Goal: Task Accomplishment & Management: Manage account settings

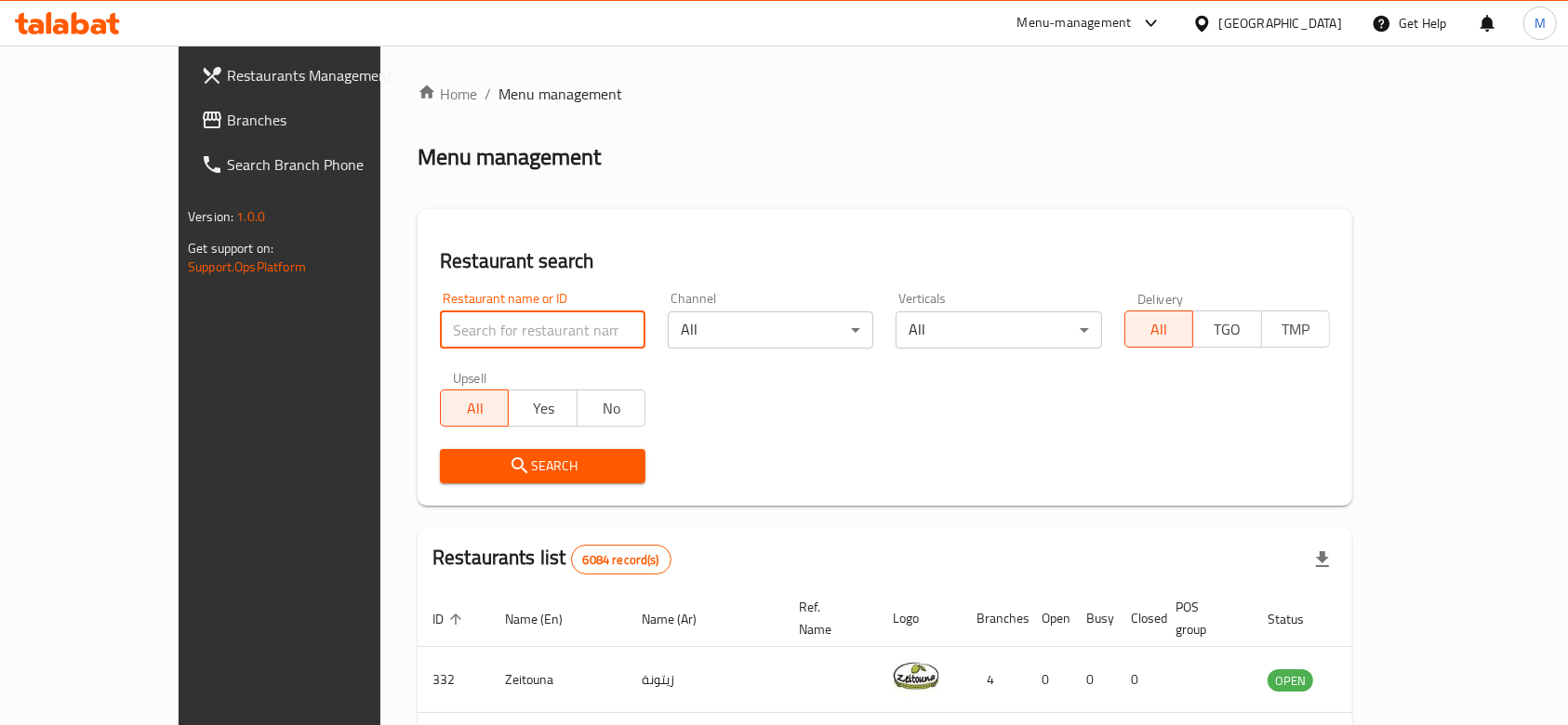
click at [491, 317] on input "search" at bounding box center [542, 330] width 205 height 38
type input "american bagel"
click button "Search" at bounding box center [542, 466] width 205 height 35
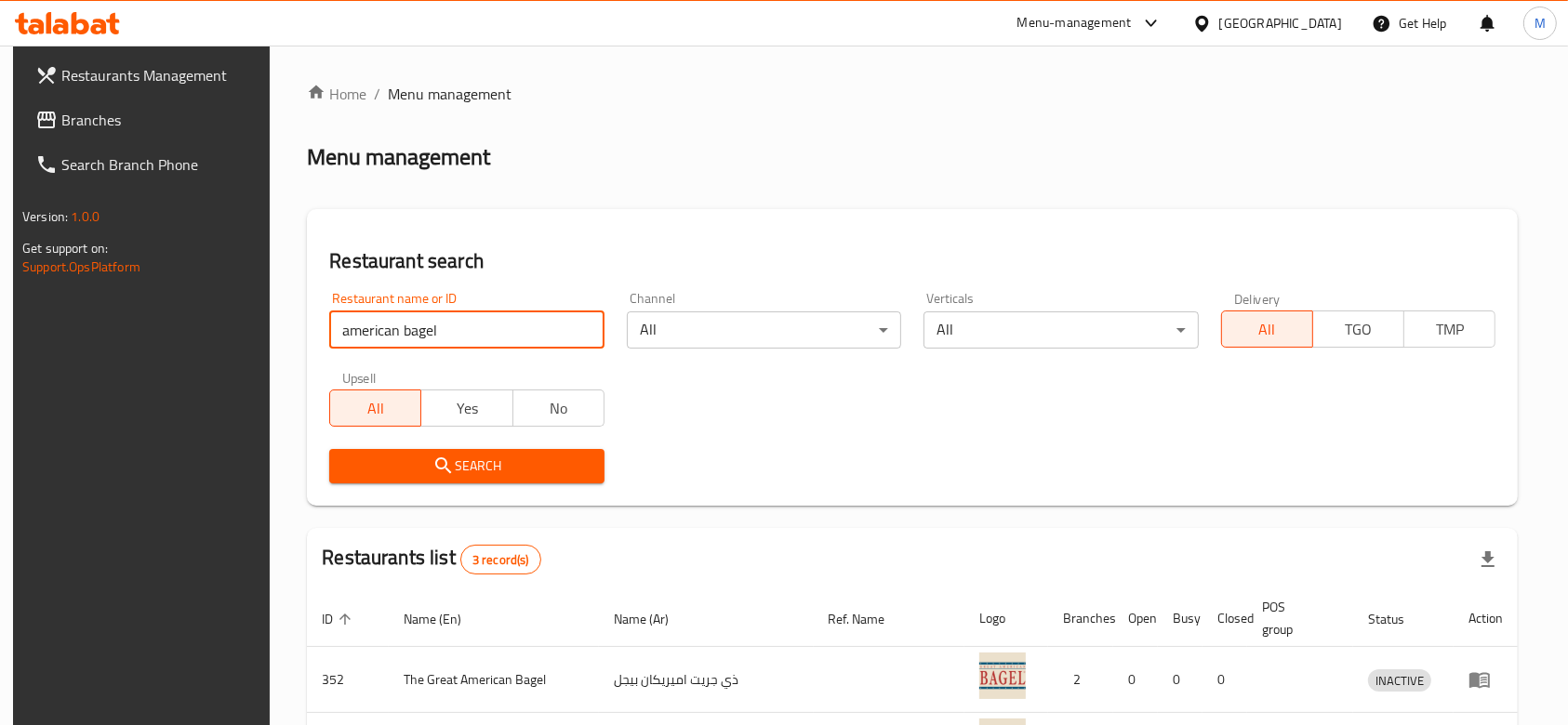
scroll to position [218, 0]
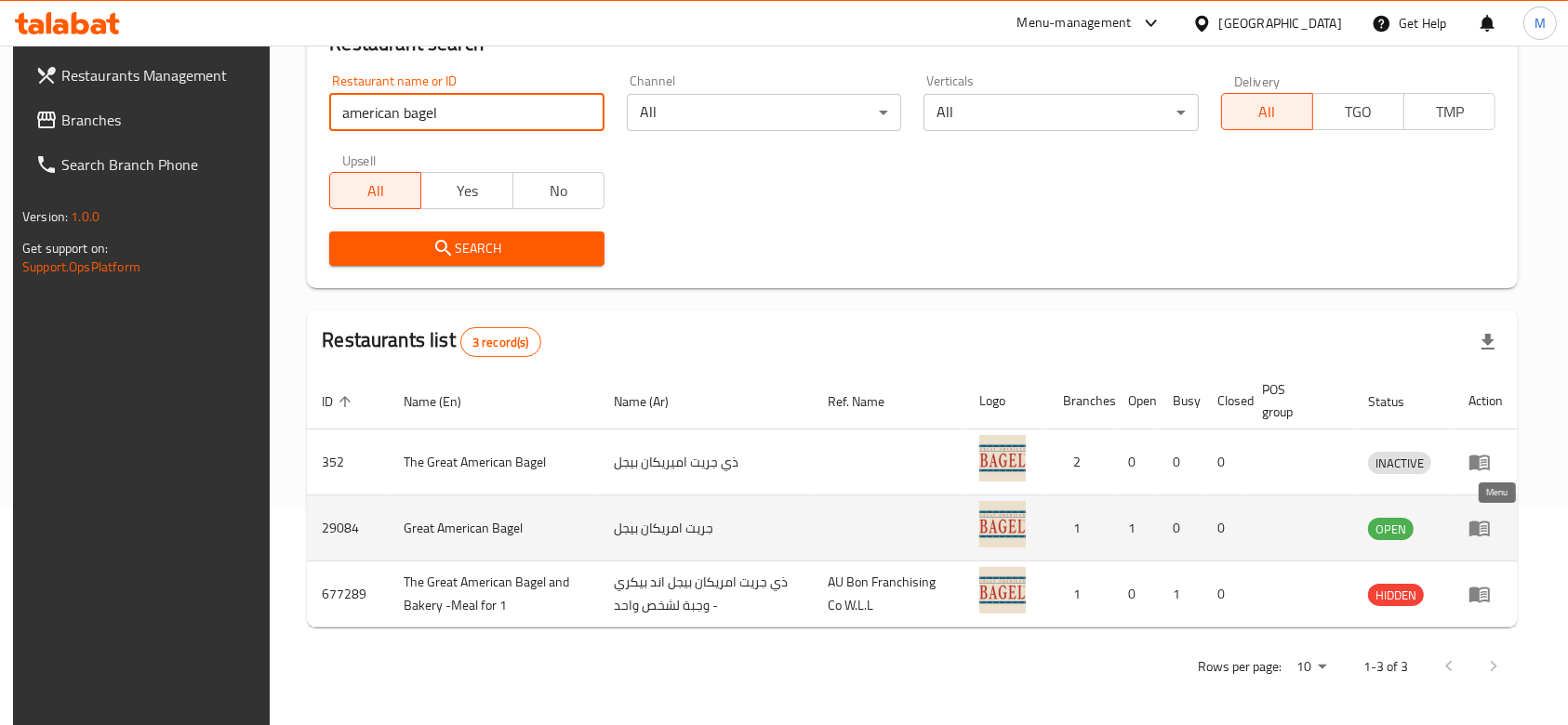
click at [1490, 524] on icon "enhanced table" at bounding box center [1480, 529] width 21 height 16
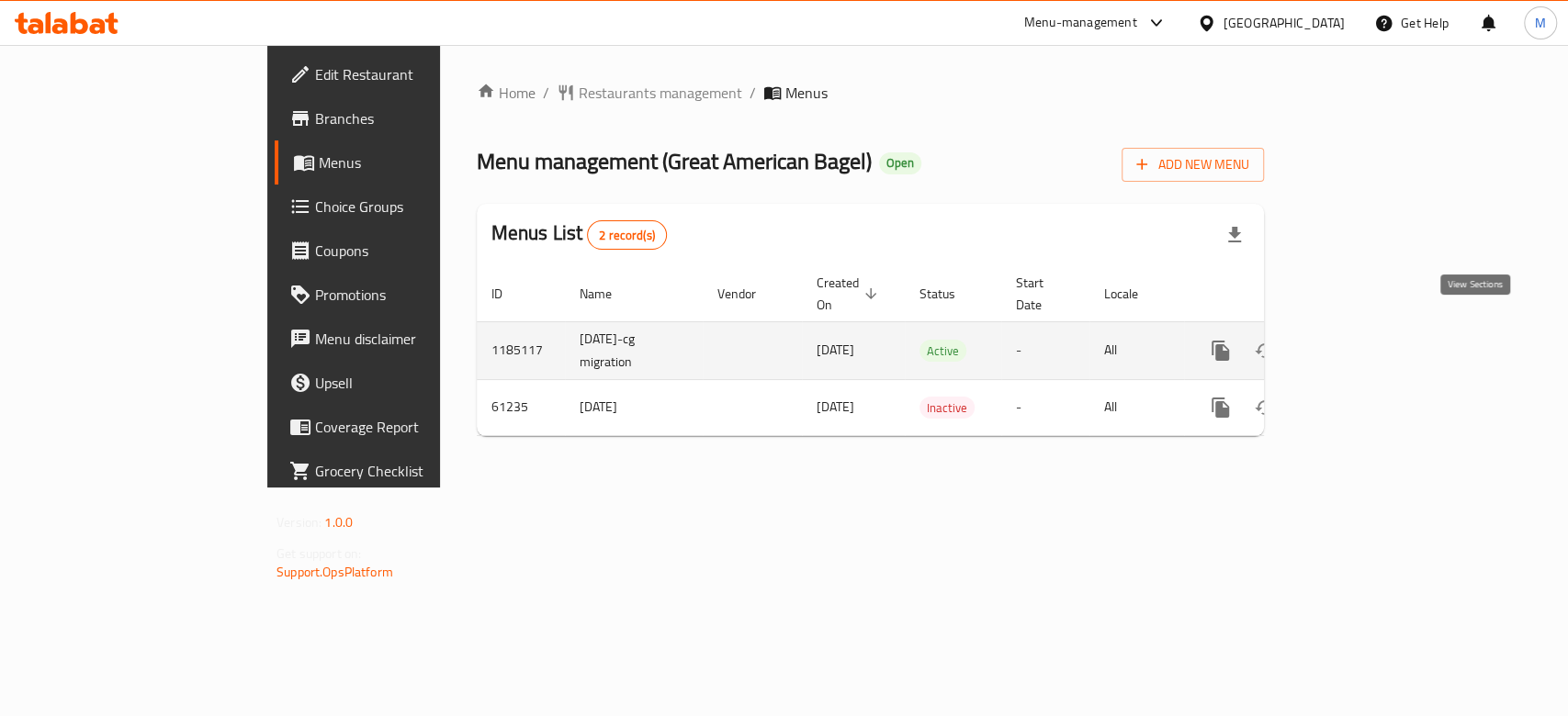
click at [1375, 349] on link "enhanced table" at bounding box center [1352, 351] width 44 height 44
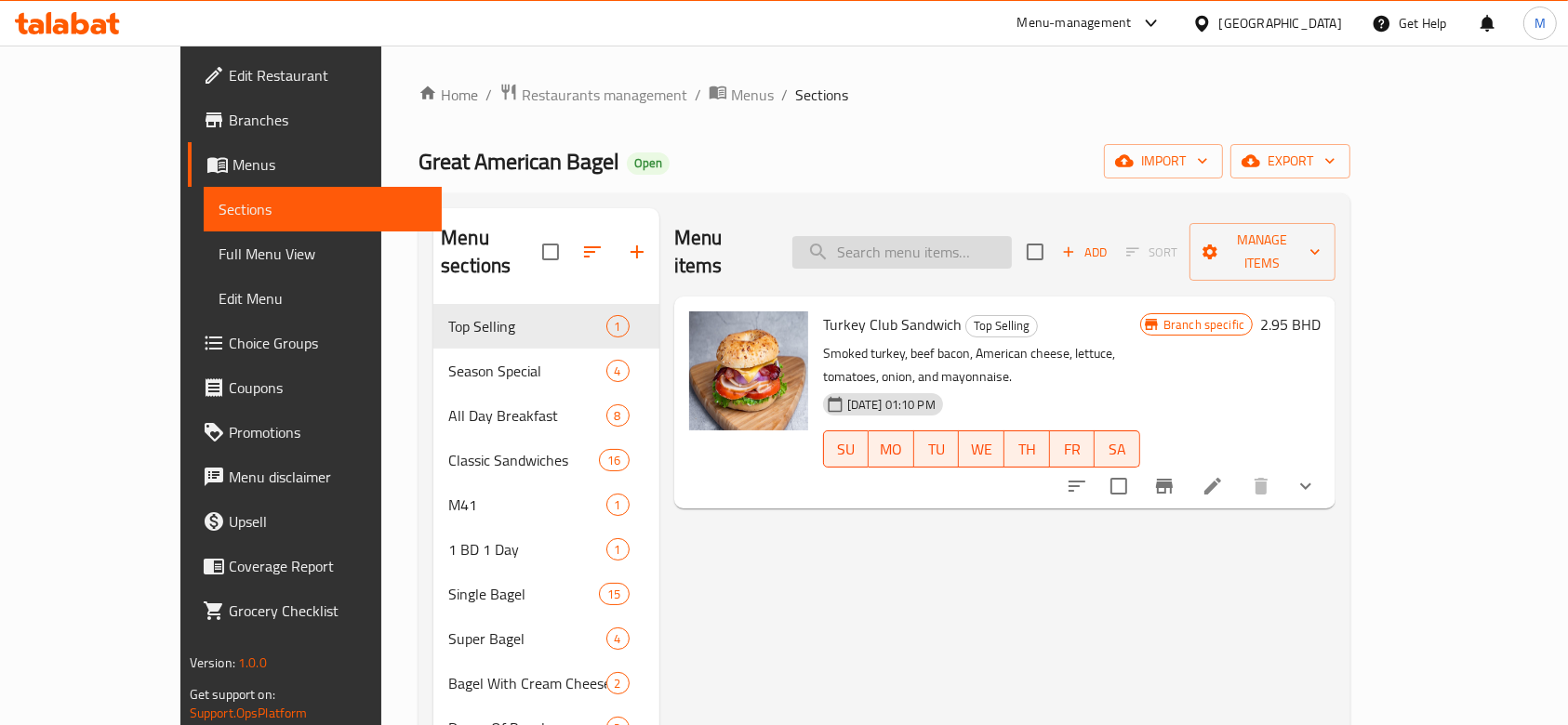
click at [957, 236] on input "search" at bounding box center [902, 252] width 219 height 33
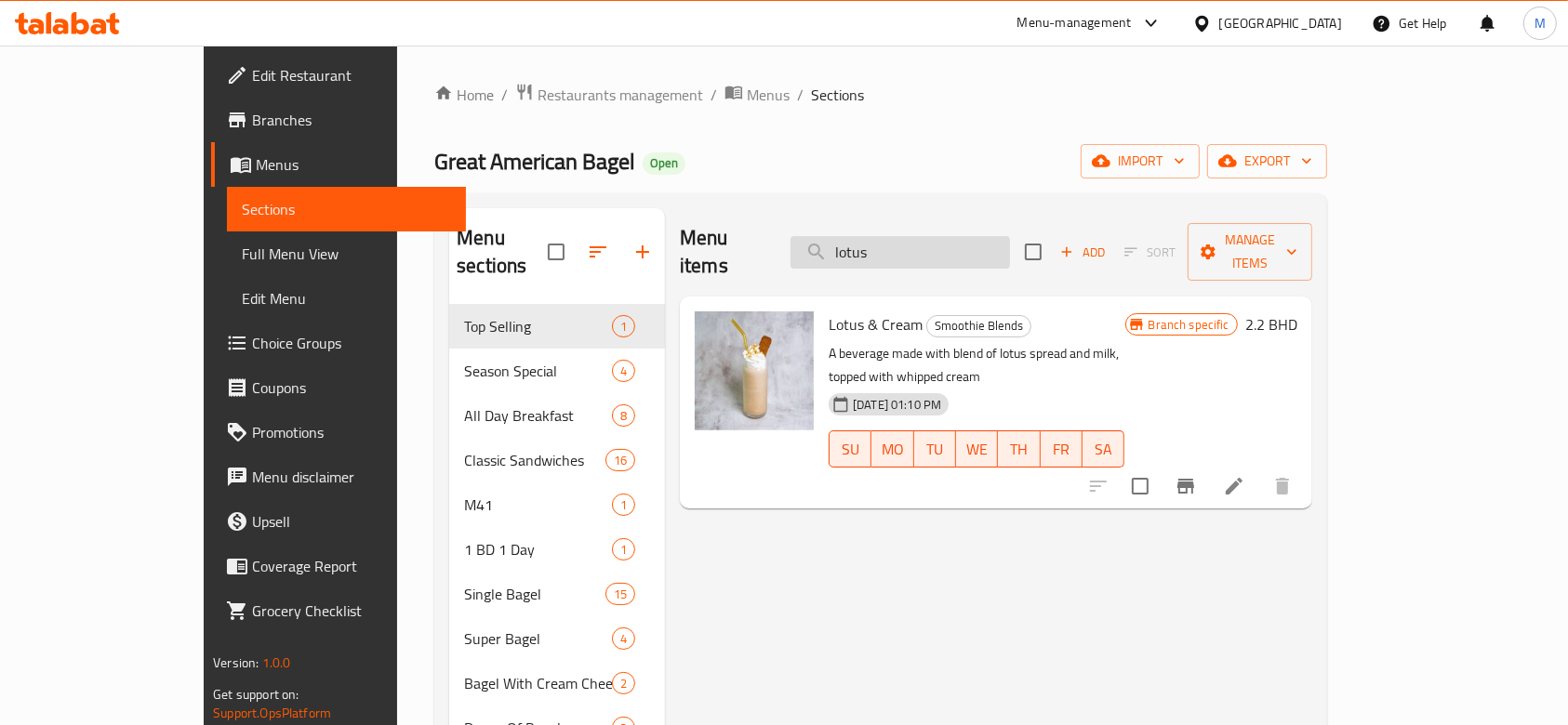
type input "lotus"
click at [989, 244] on input "lotus" at bounding box center [900, 252] width 219 height 33
click at [1246, 475] on icon at bounding box center [1235, 487] width 23 height 23
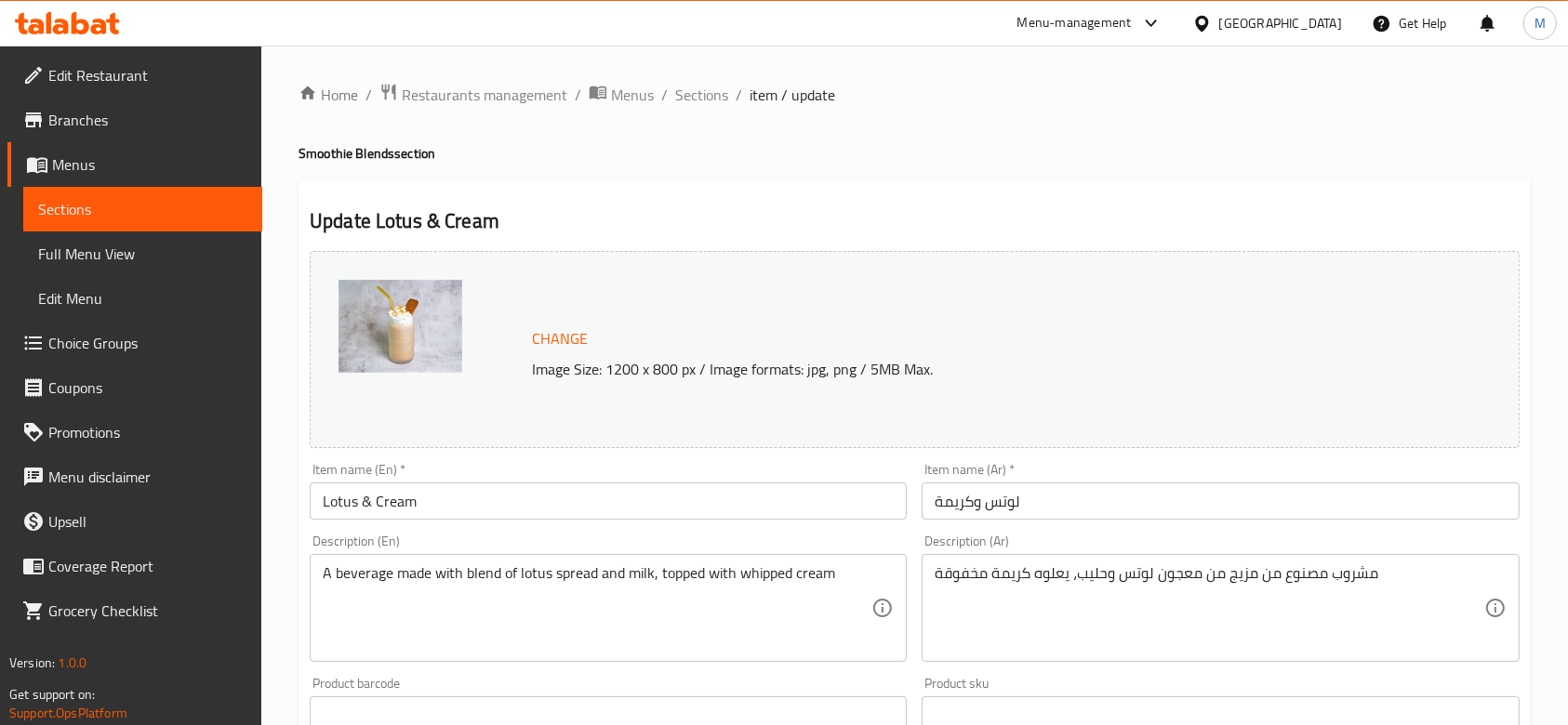
click at [371, 496] on input "Lotus & Cream" at bounding box center [608, 502] width 597 height 38
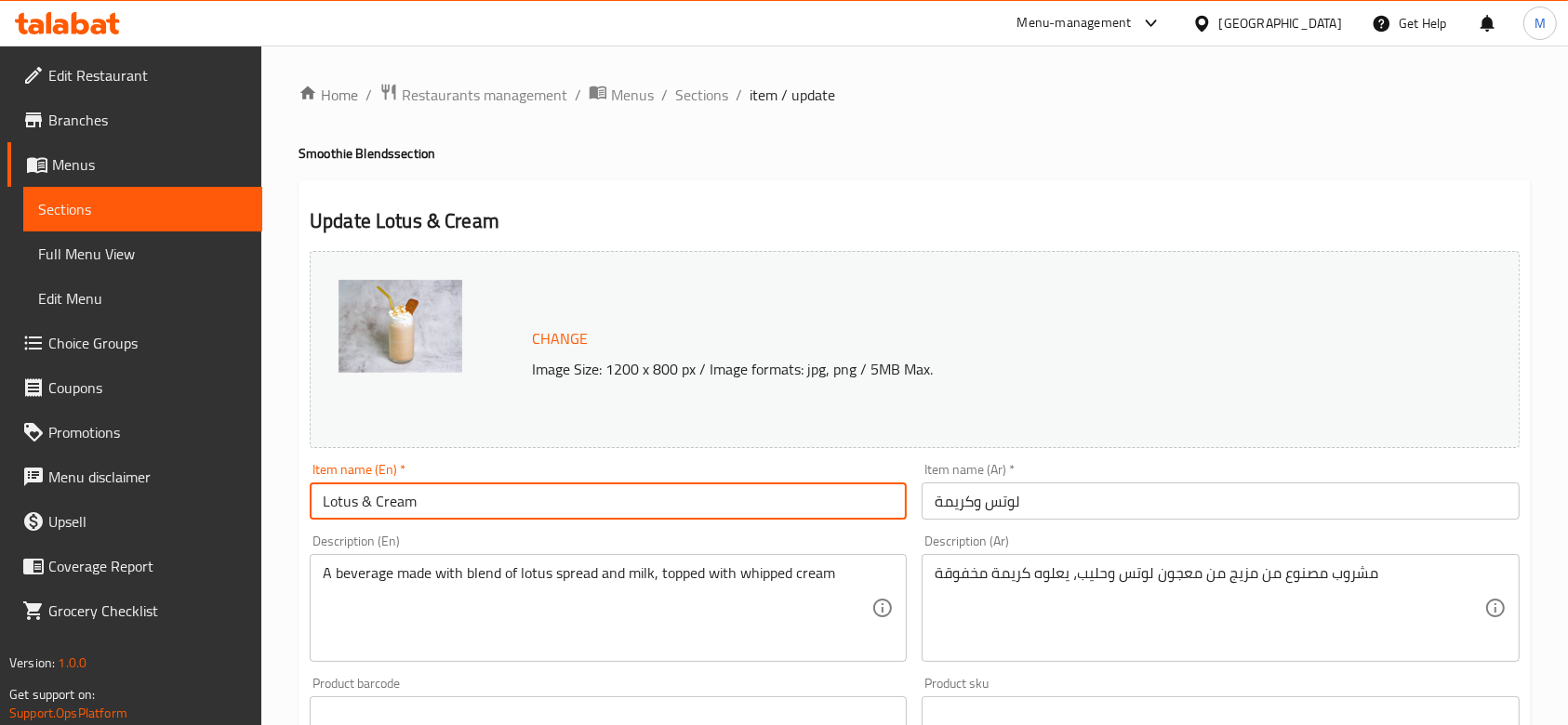
drag, startPoint x: 372, startPoint y: 496, endPoint x: 360, endPoint y: 496, distance: 12.0
click at [360, 496] on input "Lotus & Cream" at bounding box center [608, 502] width 597 height 38
type input "Lotus and Cream"
click at [974, 503] on input "لوتس وكريمة" at bounding box center [1220, 502] width 597 height 38
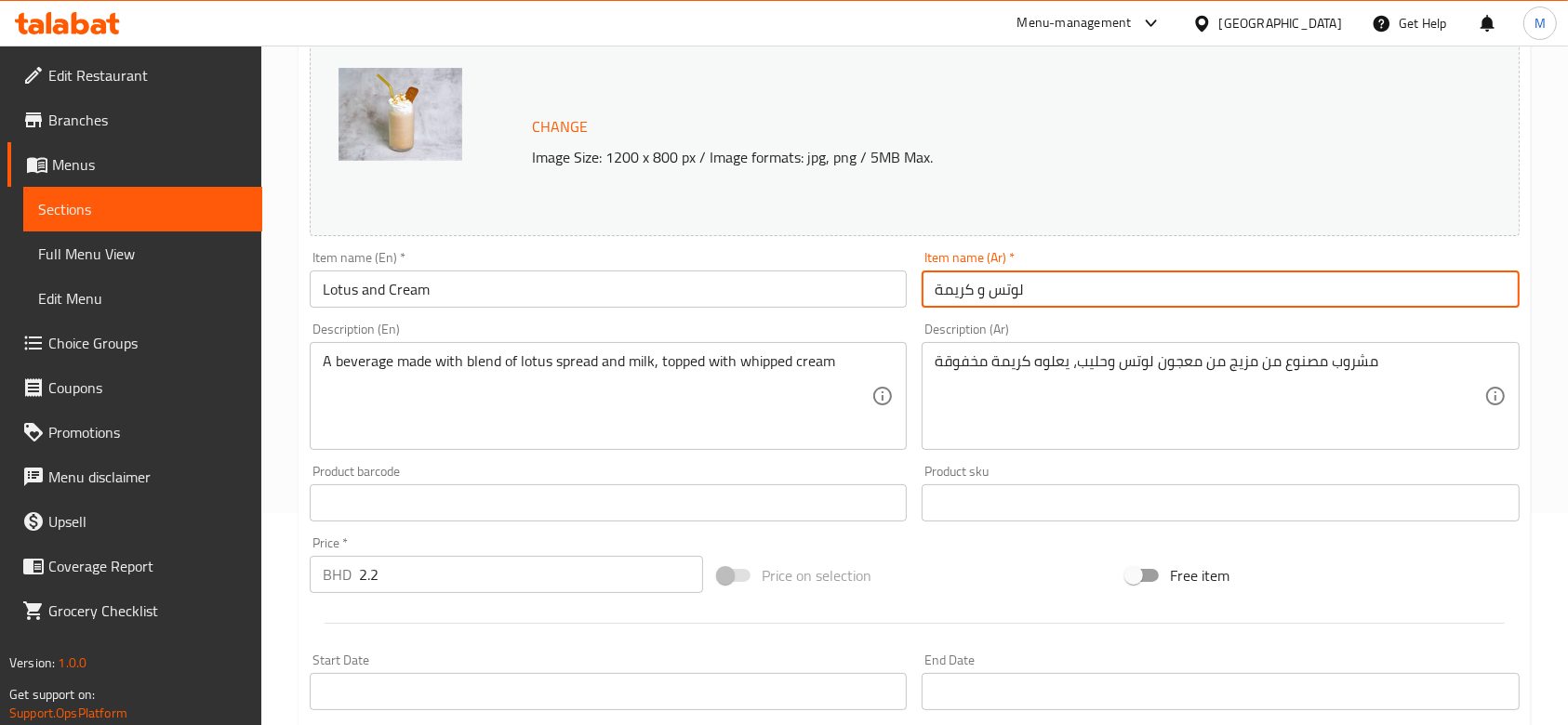
scroll to position [615, 0]
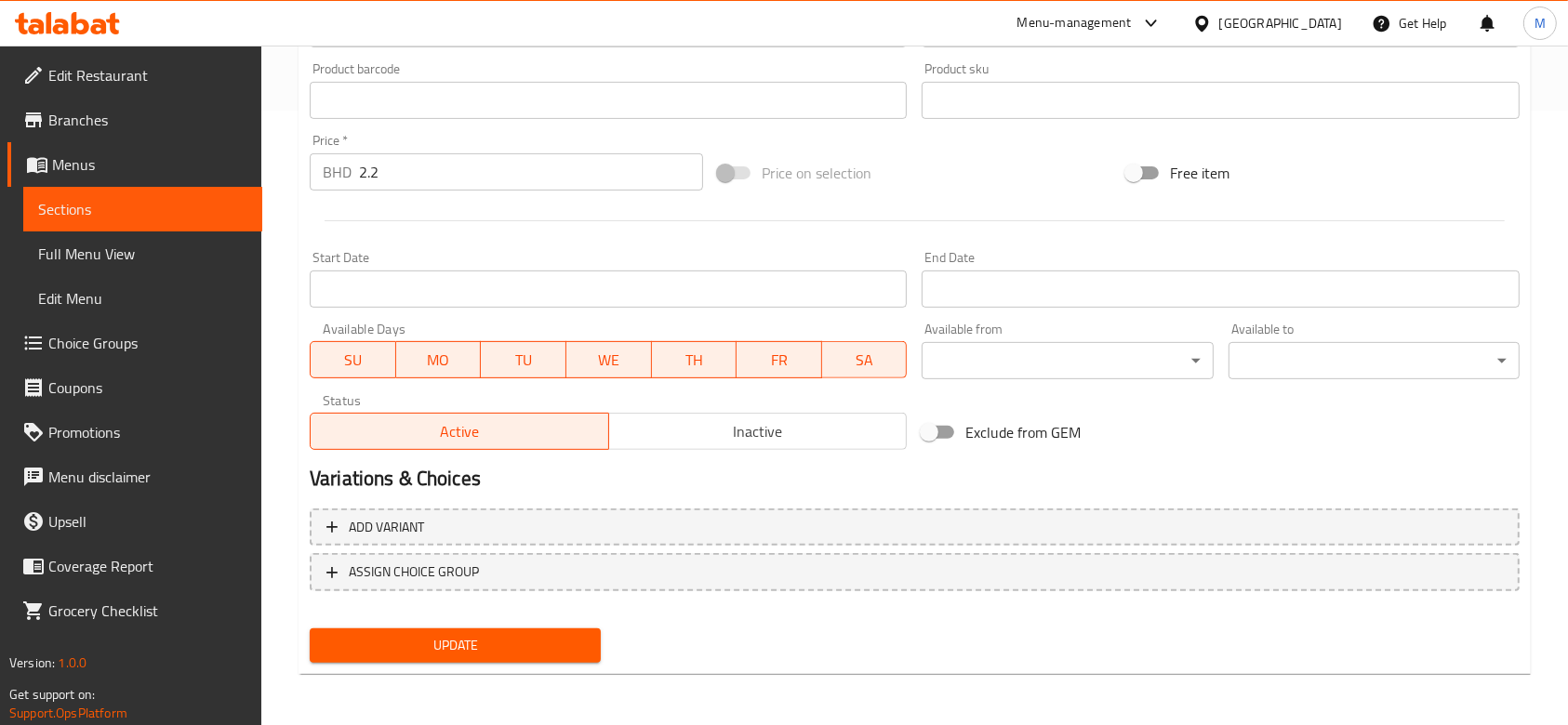
type input "لوتس و كريمة"
click at [554, 649] on span "Update" at bounding box center [456, 646] width 262 height 24
click at [157, 341] on span "Choice Groups" at bounding box center [147, 344] width 199 height 23
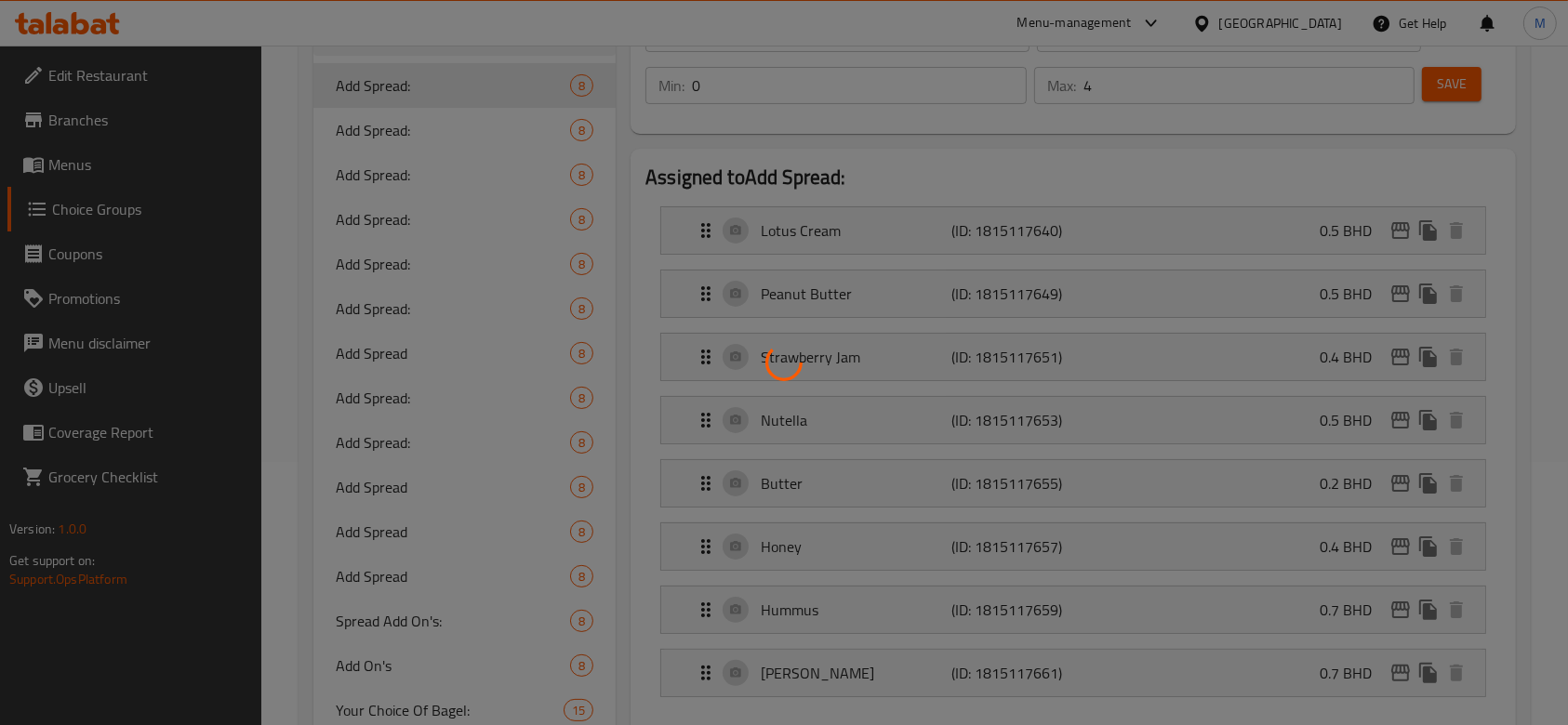
scroll to position [215, 0]
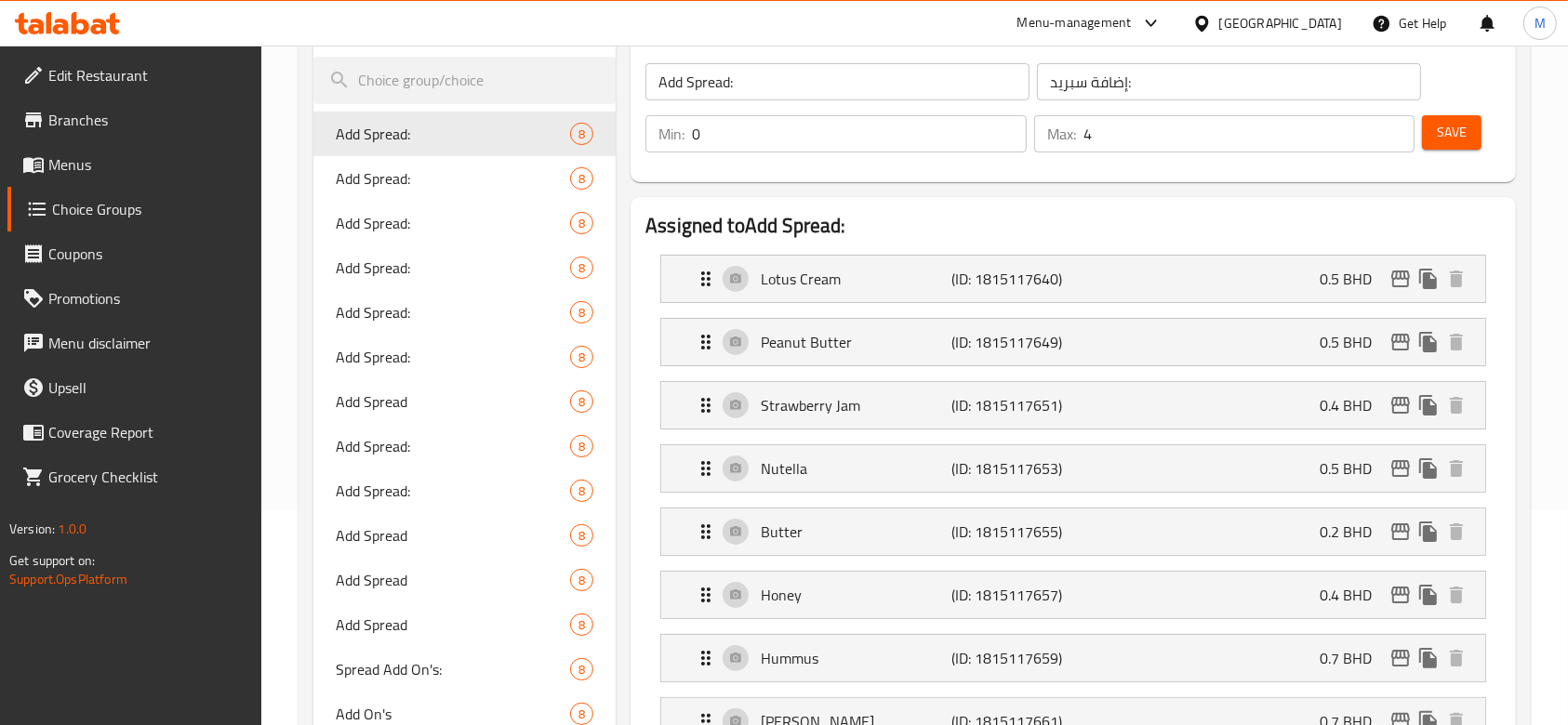
click at [425, 286] on div at bounding box center [784, 362] width 1568 height 725
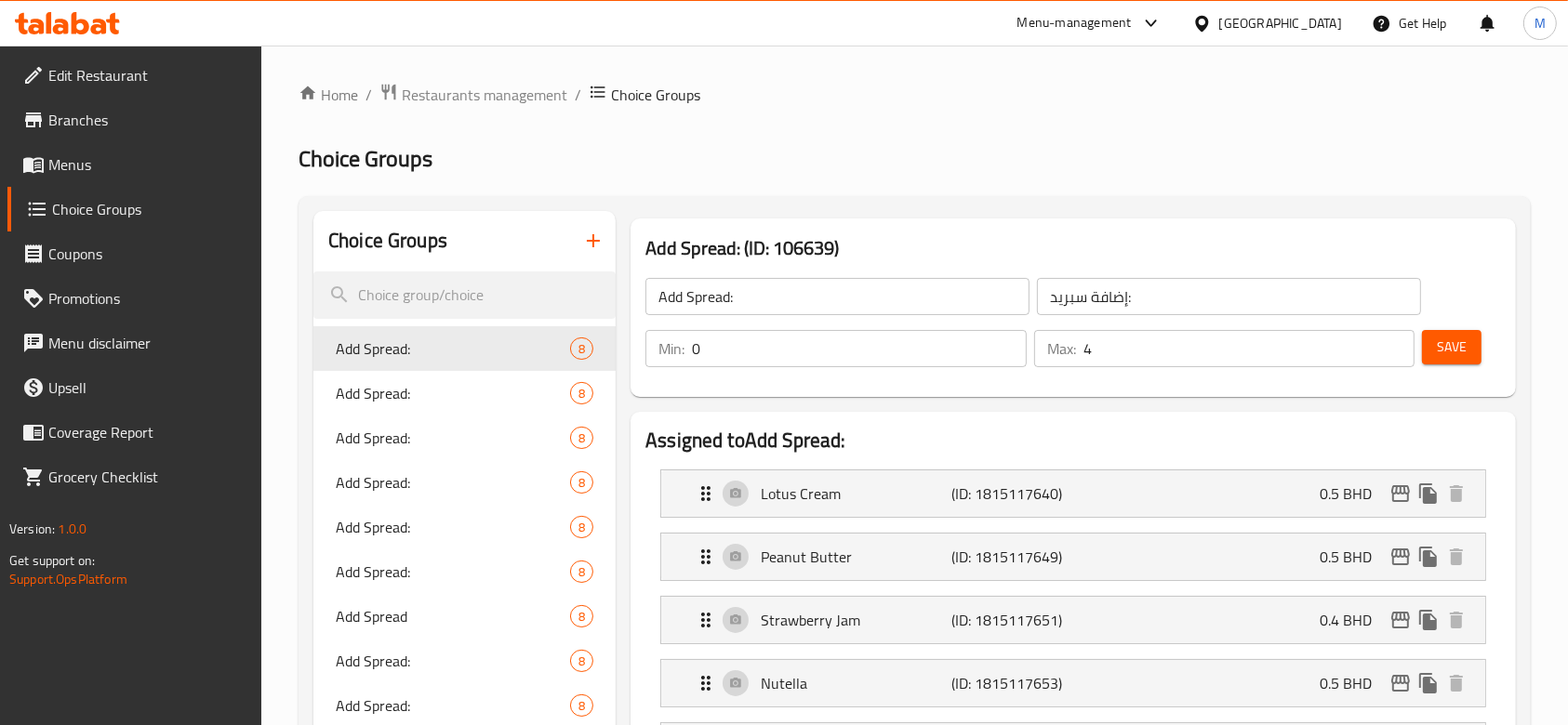
click at [425, 286] on input "search" at bounding box center [464, 295] width 302 height 47
type input "lotus cream"
click at [417, 388] on span "Add Spread:" at bounding box center [426, 394] width 179 height 23
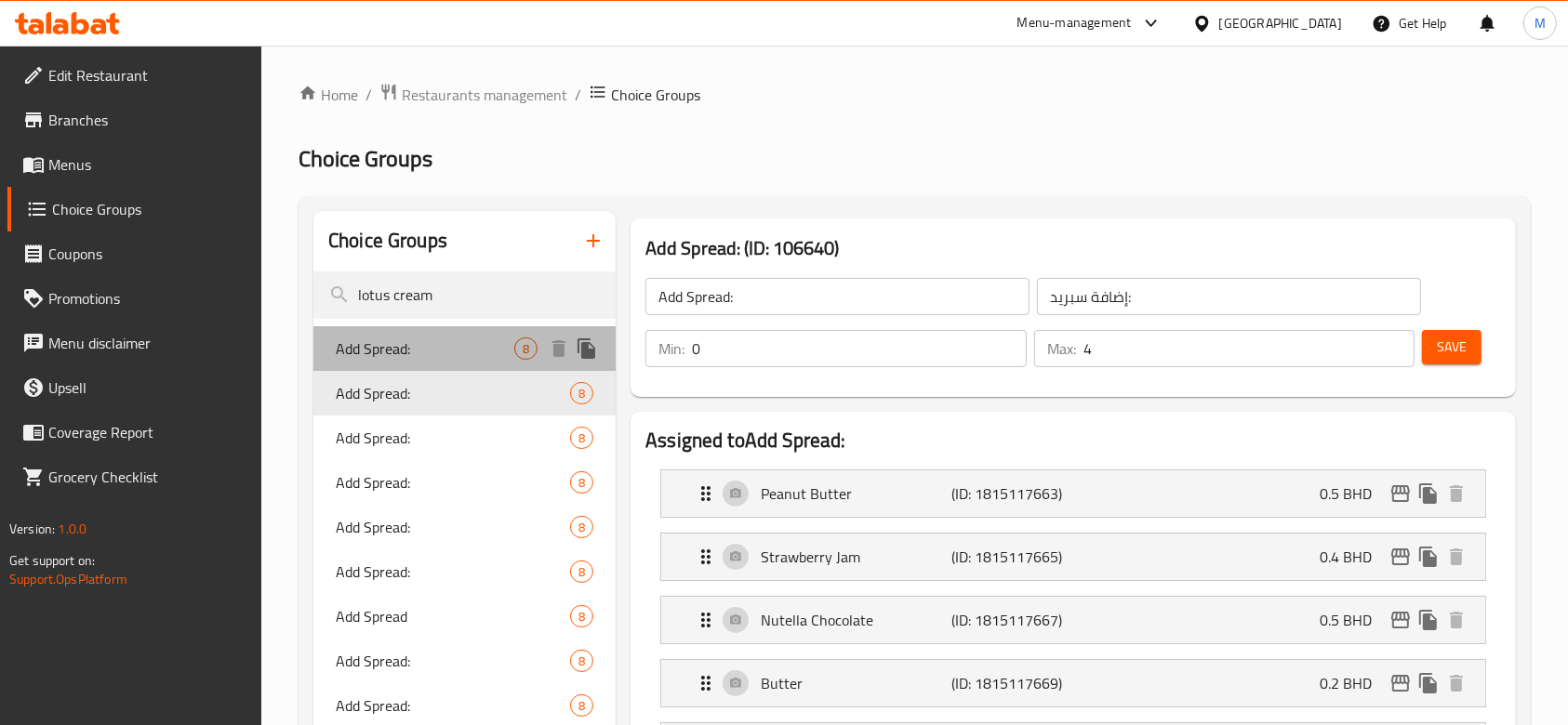
click at [427, 362] on div "Add Spread: 8" at bounding box center [464, 348] width 302 height 44
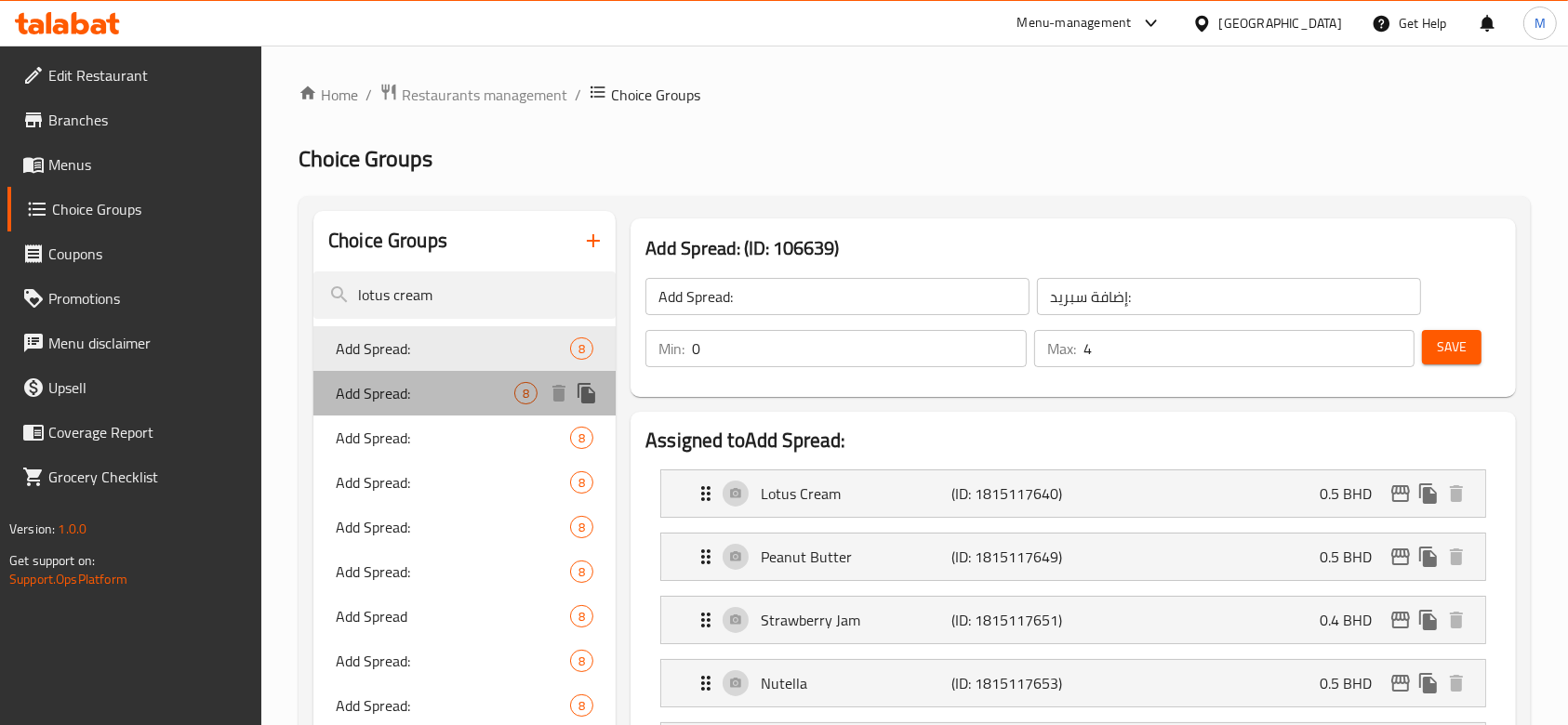
click at [427, 393] on span "Add Spread:" at bounding box center [426, 394] width 179 height 23
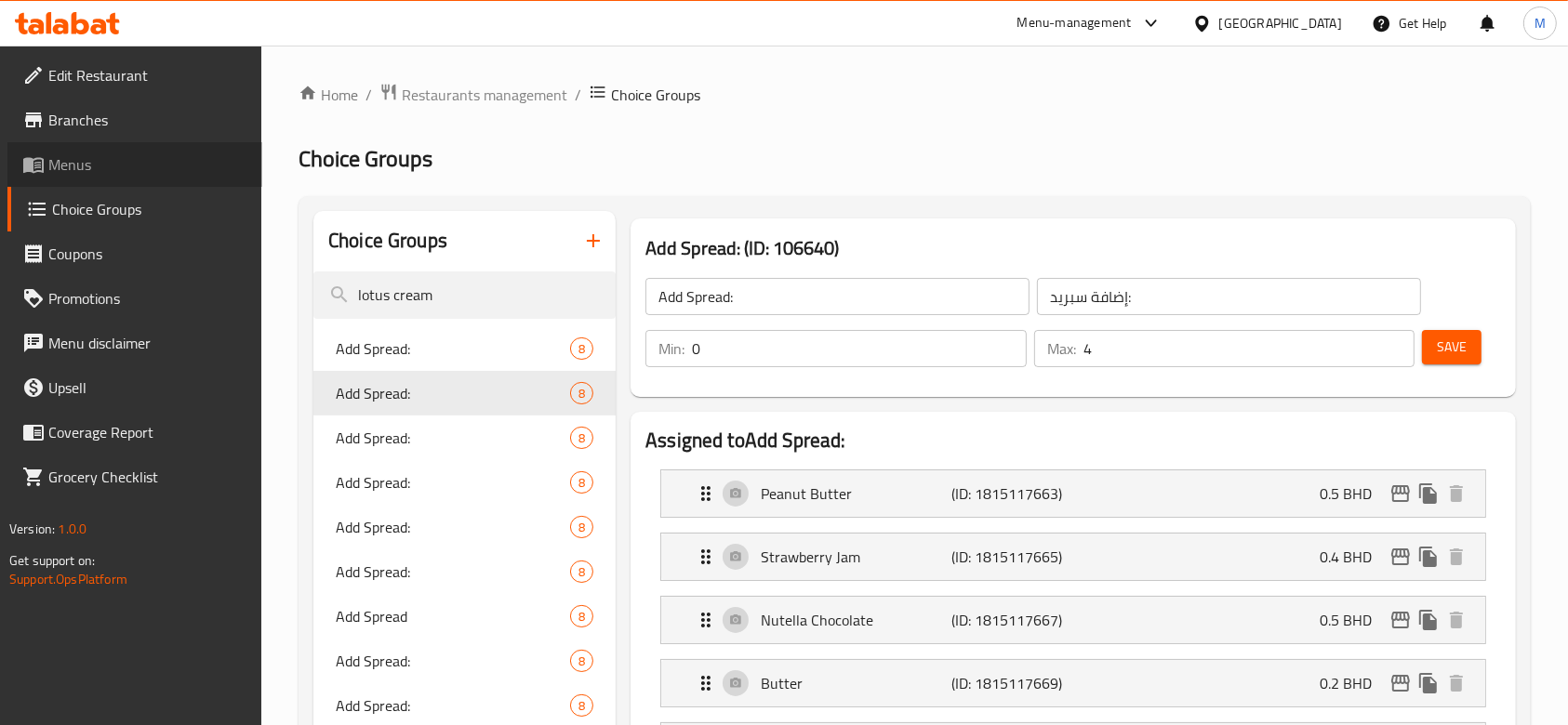
click at [70, 162] on span "Menus" at bounding box center [147, 165] width 199 height 23
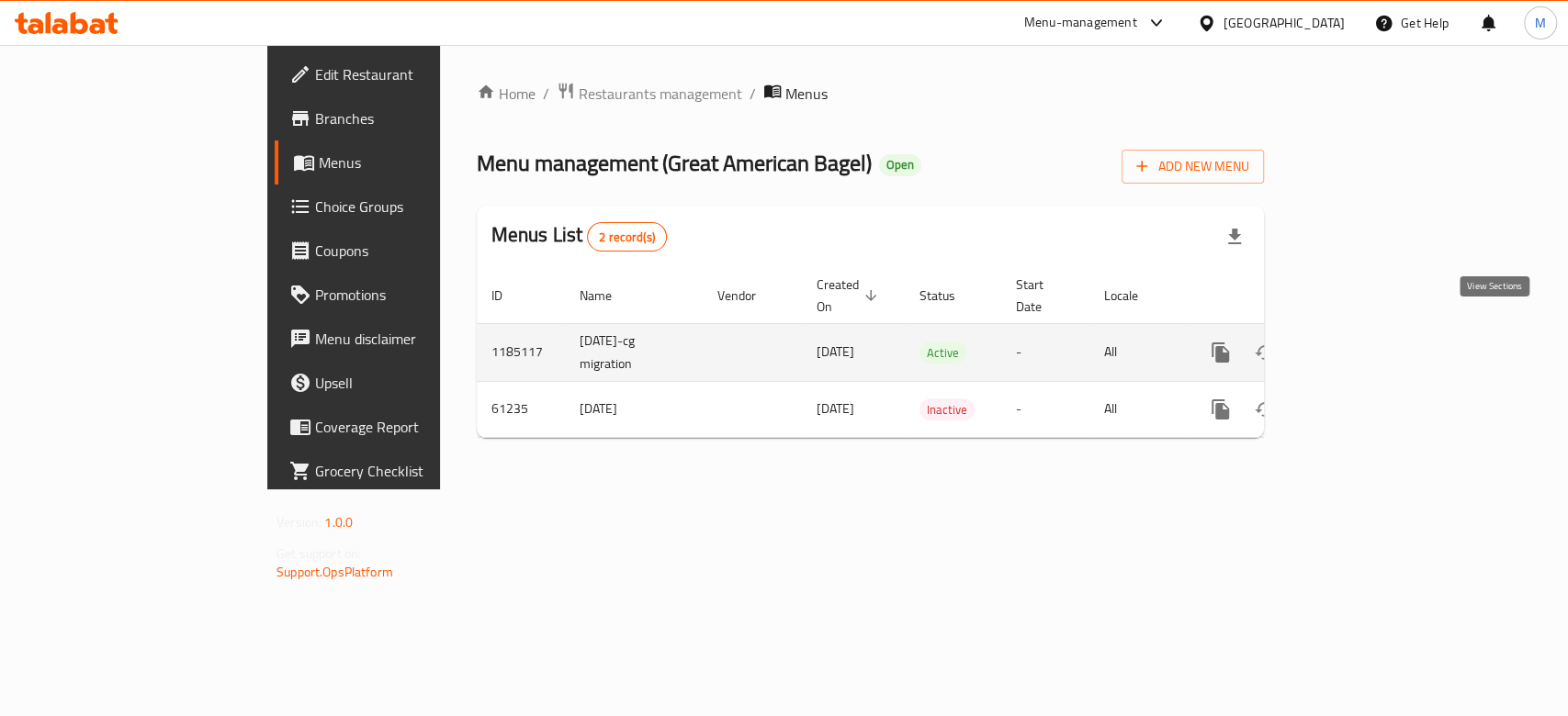
click at [1364, 341] on icon "enhanced table" at bounding box center [1353, 352] width 22 height 22
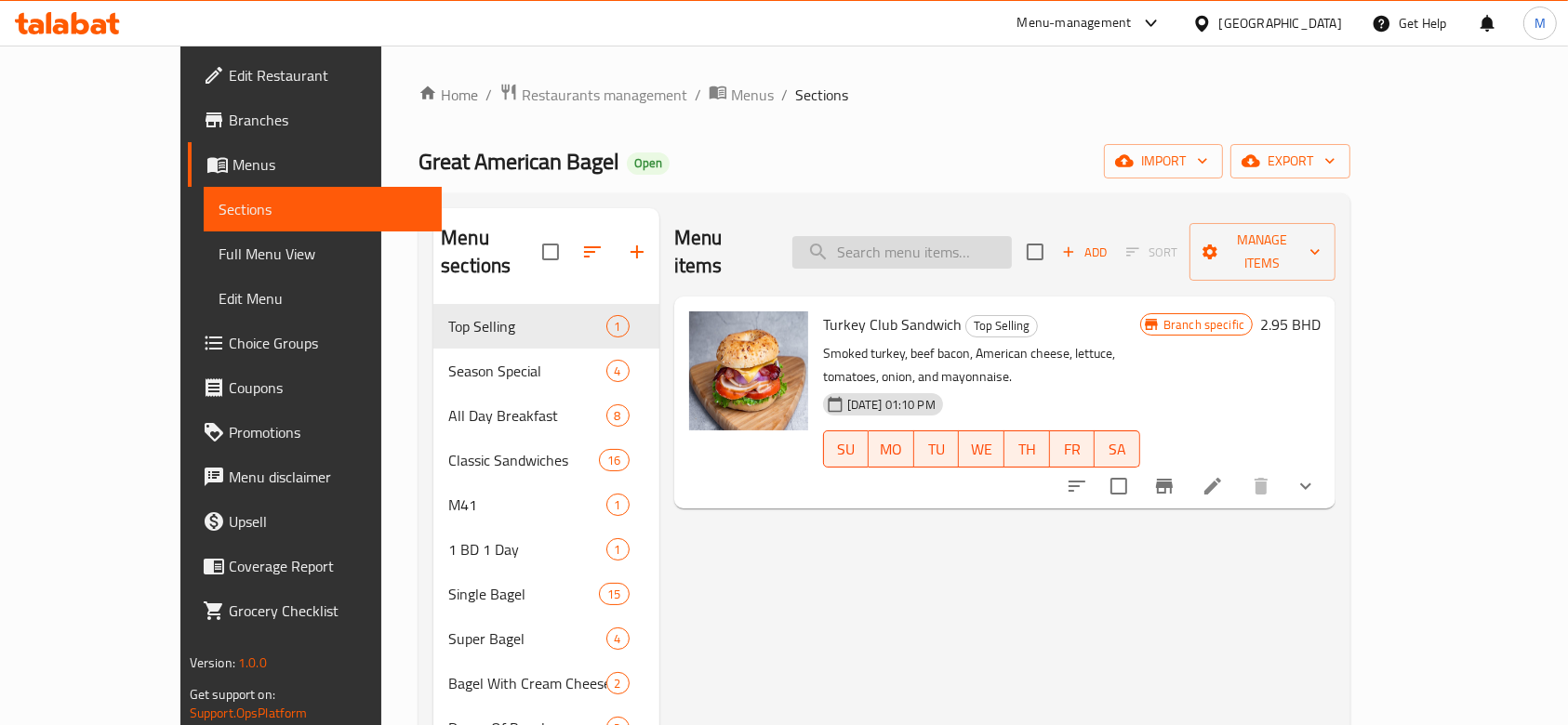
click at [997, 236] on input "search" at bounding box center [902, 252] width 219 height 33
type input "lotus"
